Goal: Navigation & Orientation: Go to known website

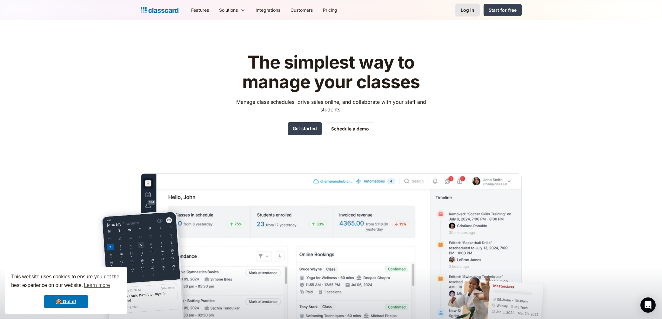
click at [471, 13] on div "Log in" at bounding box center [468, 10] width 14 height 7
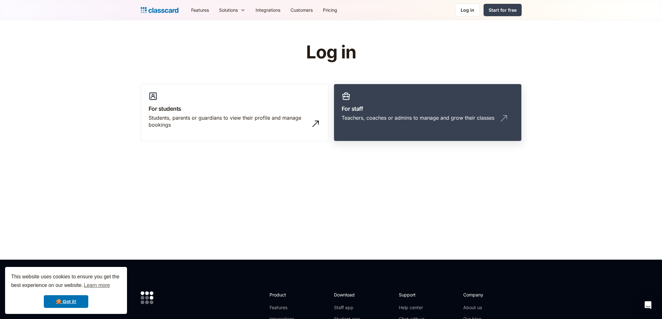
click at [430, 130] on link "For staff Teachers, coaches or admins to manage and grow their classes" at bounding box center [428, 113] width 188 height 58
